Goal: Task Accomplishment & Management: Manage account settings

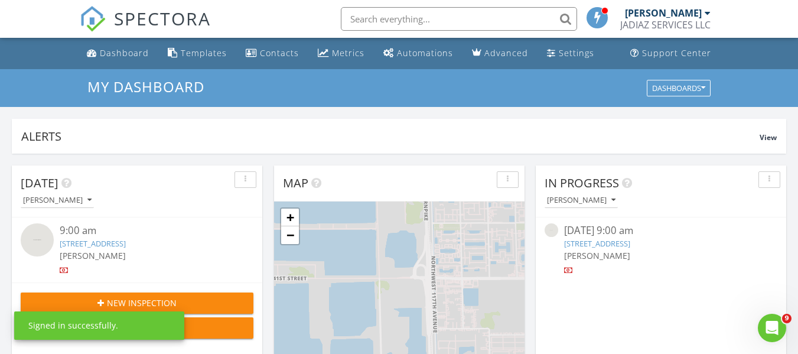
scroll to position [1094, 817]
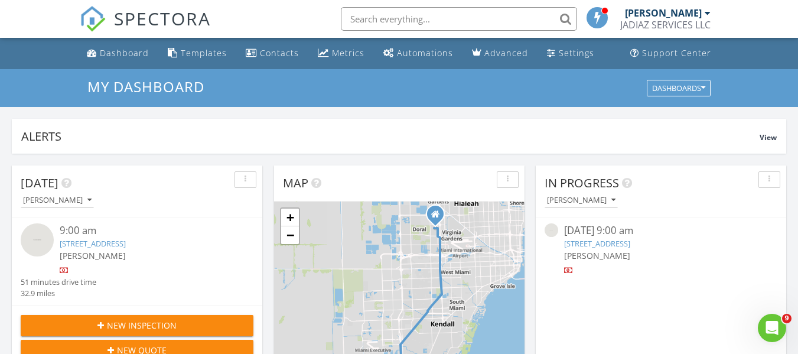
click at [118, 243] on link "2702 Augusta Dr, Homestead, FL 33035" at bounding box center [93, 243] width 66 height 11
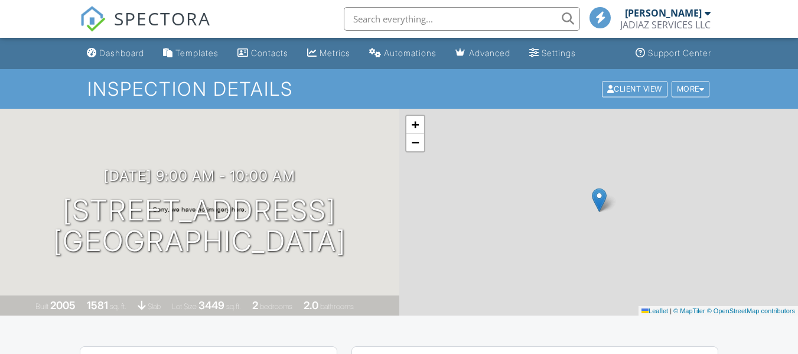
scroll to position [561, 0]
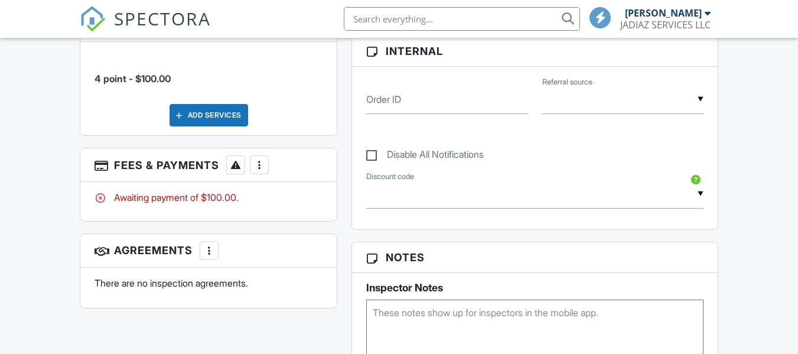
click at [258, 159] on div at bounding box center [259, 165] width 12 height 12
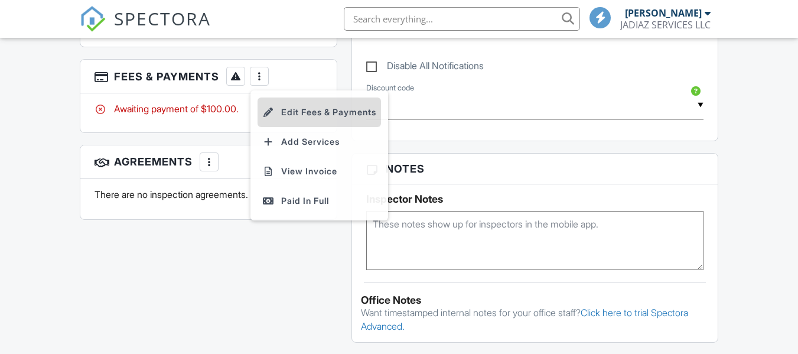
scroll to position [0, 0]
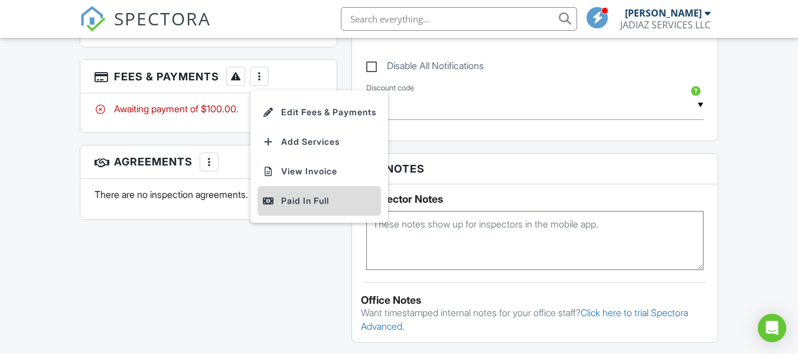
click at [289, 197] on div "Paid In Full" at bounding box center [319, 201] width 114 height 14
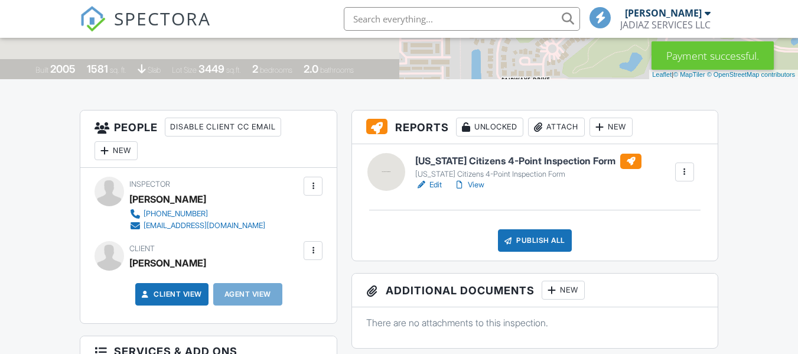
click at [441, 181] on link "Edit" at bounding box center [428, 185] width 27 height 12
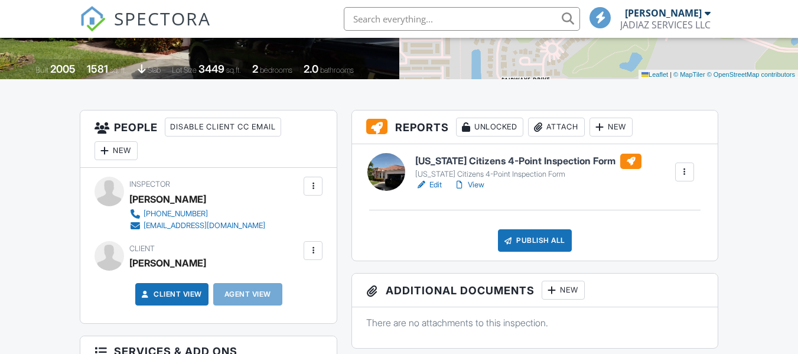
click at [483, 188] on link "View" at bounding box center [469, 185] width 31 height 12
click at [310, 253] on div at bounding box center [313, 251] width 12 height 12
click at [292, 288] on li "Edit" at bounding box center [285, 287] width 60 height 30
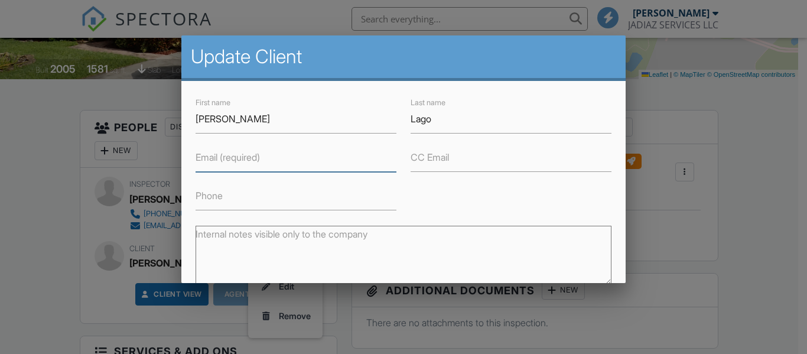
click at [242, 164] on input "Email (required)" at bounding box center [296, 157] width 201 height 29
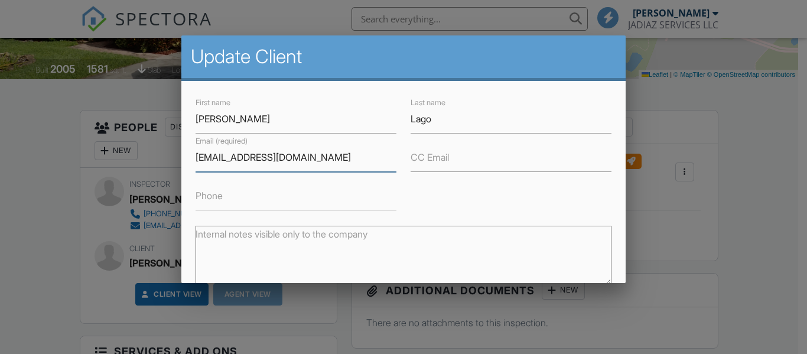
type input "juliolago@bellsouth.net"
click at [437, 161] on label "CC Email" at bounding box center [430, 157] width 38 height 13
click at [437, 161] on input "CC Email" at bounding box center [511, 157] width 201 height 29
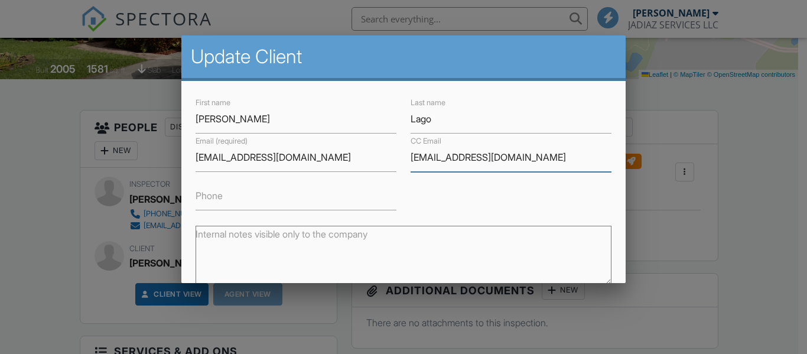
type input "home@usageneralinsurance.com"
click at [431, 193] on div "First name Julio Last name Lago Email (required) juliolago@bellsouth.net CC Ema…" at bounding box center [403, 152] width 430 height 115
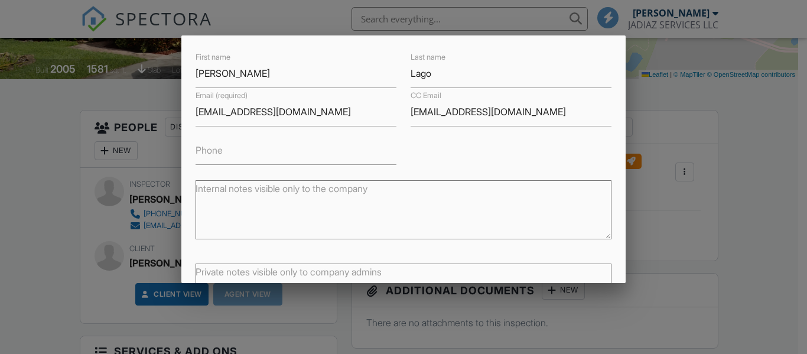
scroll to position [139, 0]
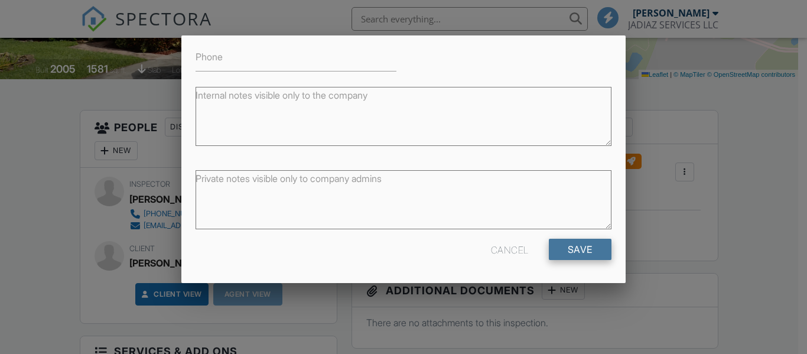
click at [567, 248] on input "Save" at bounding box center [580, 249] width 63 height 21
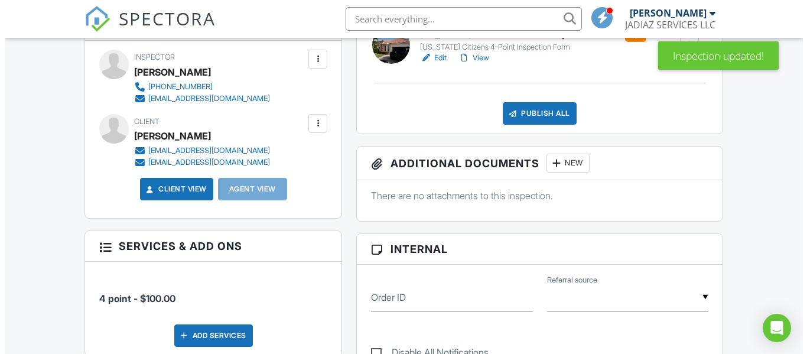
scroll to position [295, 0]
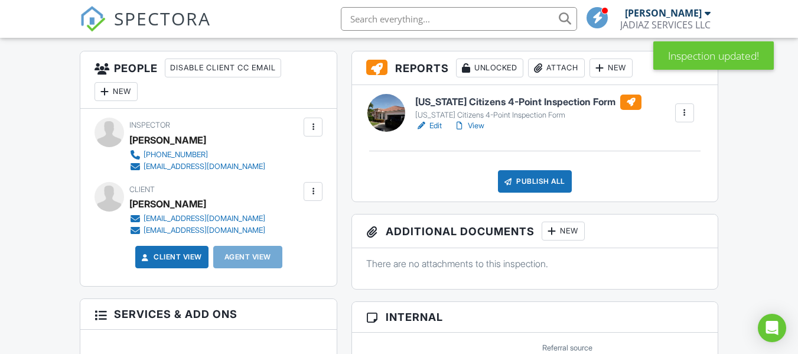
click at [527, 183] on div "Publish All" at bounding box center [535, 181] width 74 height 22
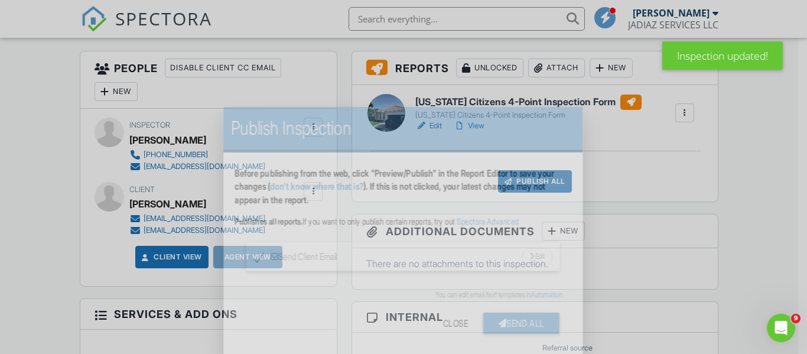
scroll to position [0, 0]
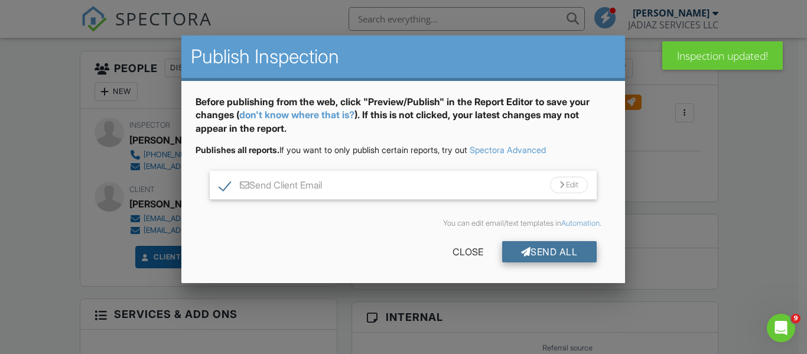
click at [537, 253] on div "Send All" at bounding box center [549, 251] width 95 height 21
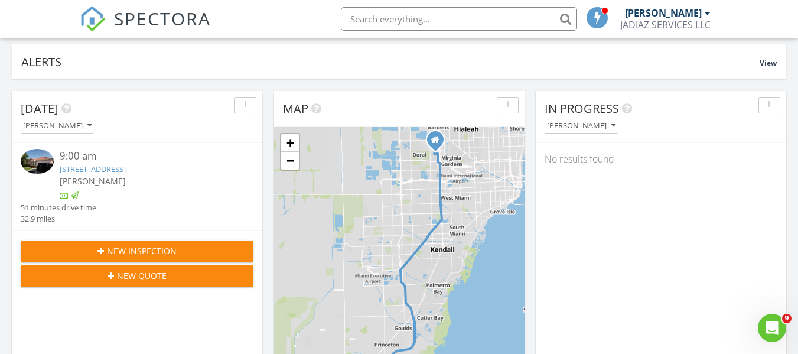
scroll to position [177, 0]
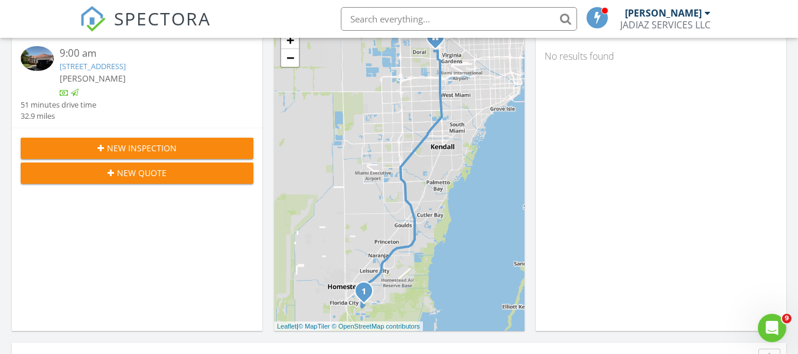
click at [136, 144] on span "New Inspection" at bounding box center [142, 148] width 70 height 12
